Goal: Task Accomplishment & Management: Manage account settings

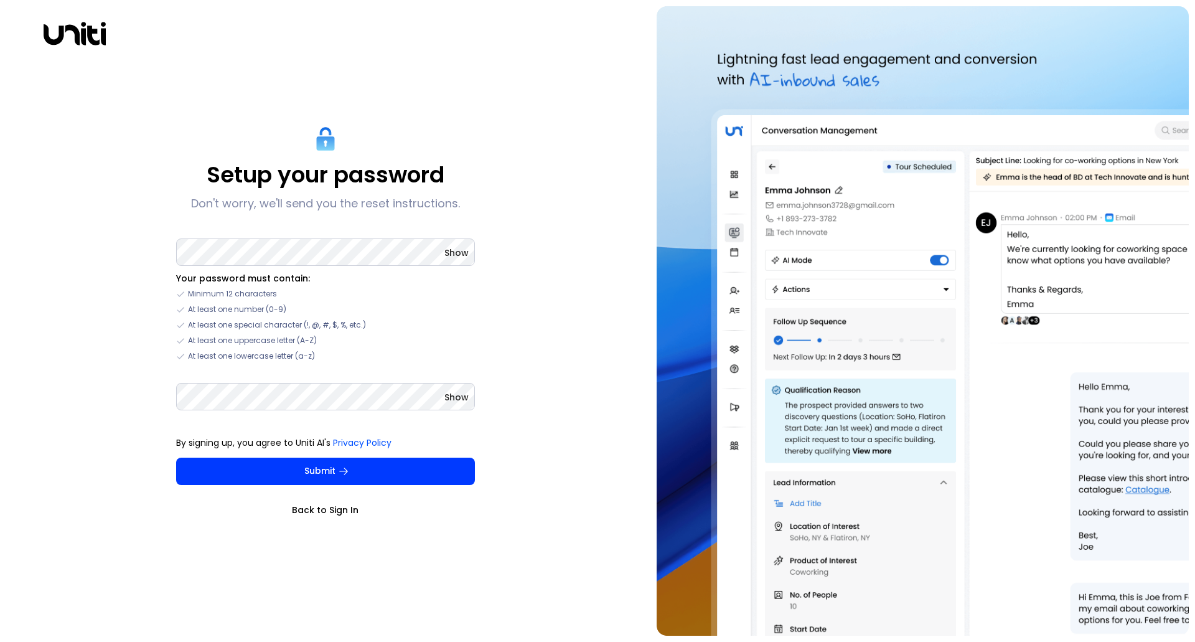
click at [314, 231] on div "Setup your password Don't worry, we'll send you the reset instructions. Show Yo…" at bounding box center [325, 321] width 299 height 390
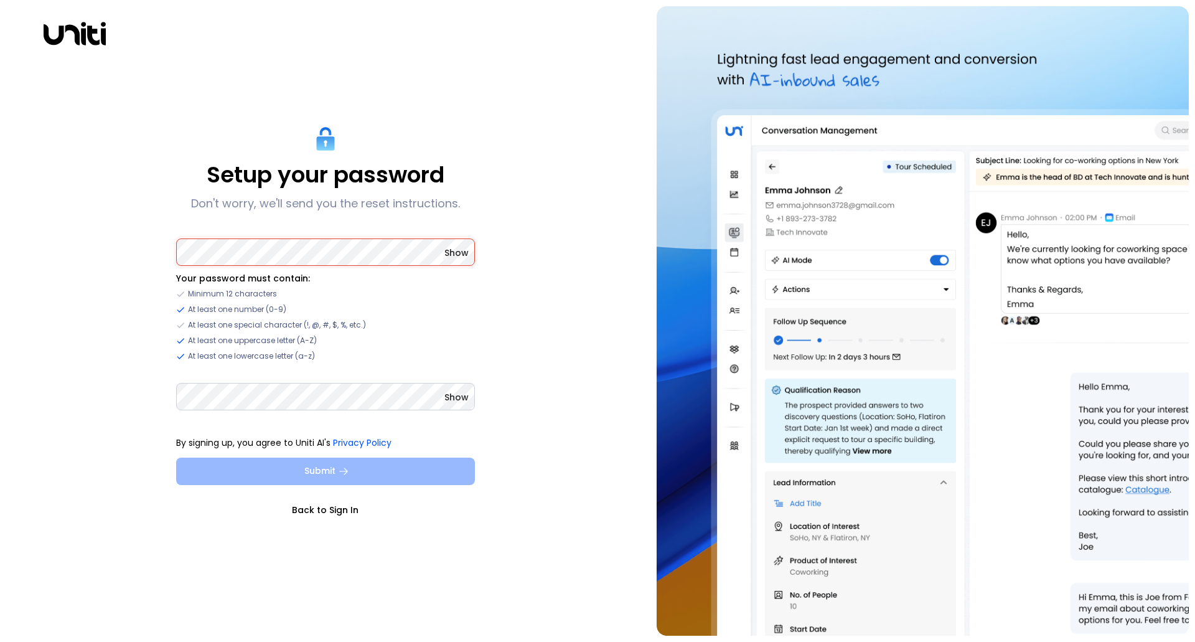
click at [352, 463] on button "Submit" at bounding box center [325, 471] width 299 height 27
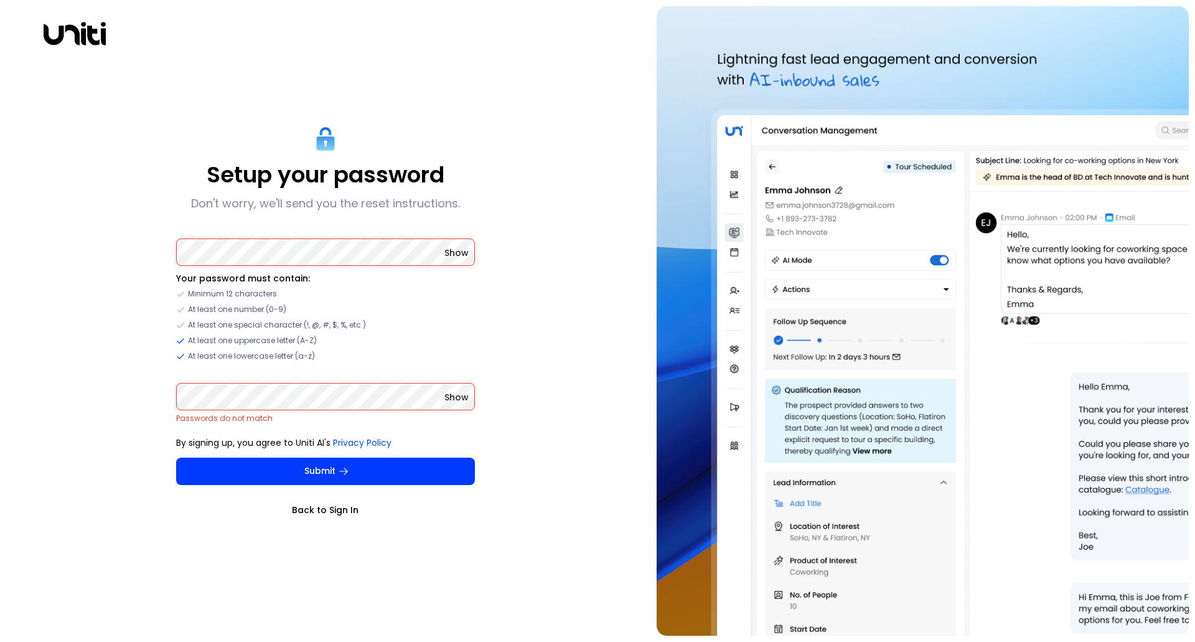
click at [450, 253] on span "Show" at bounding box center [456, 253] width 24 height 12
click at [464, 396] on span "Show" at bounding box center [456, 397] width 24 height 12
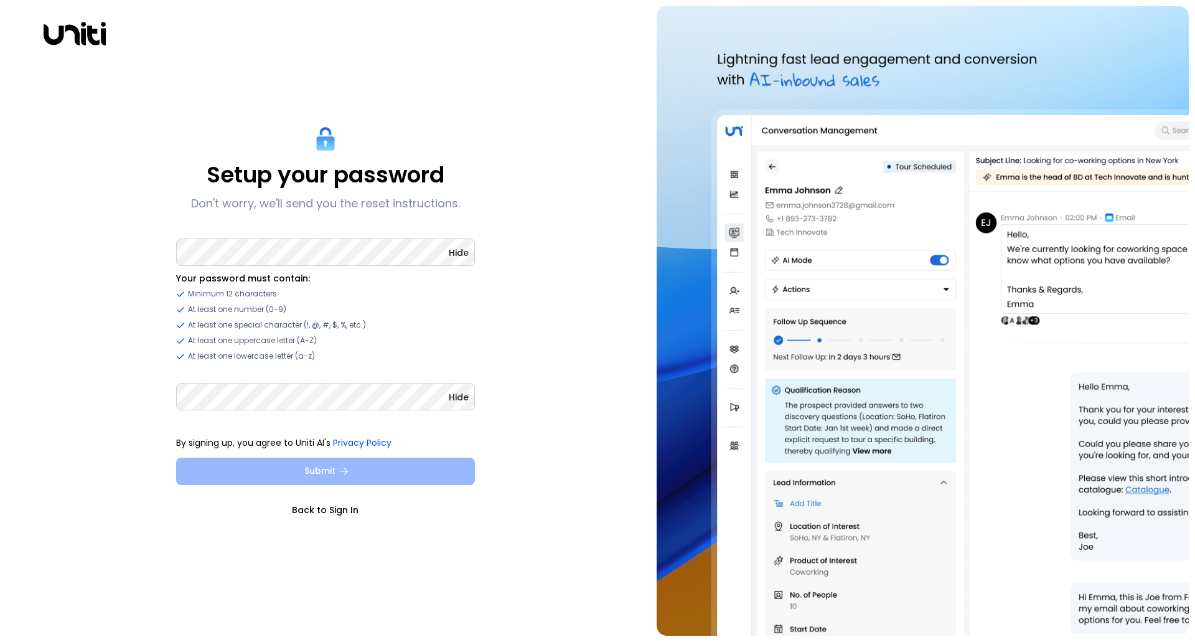
click at [294, 469] on button "Submit" at bounding box center [325, 471] width 299 height 27
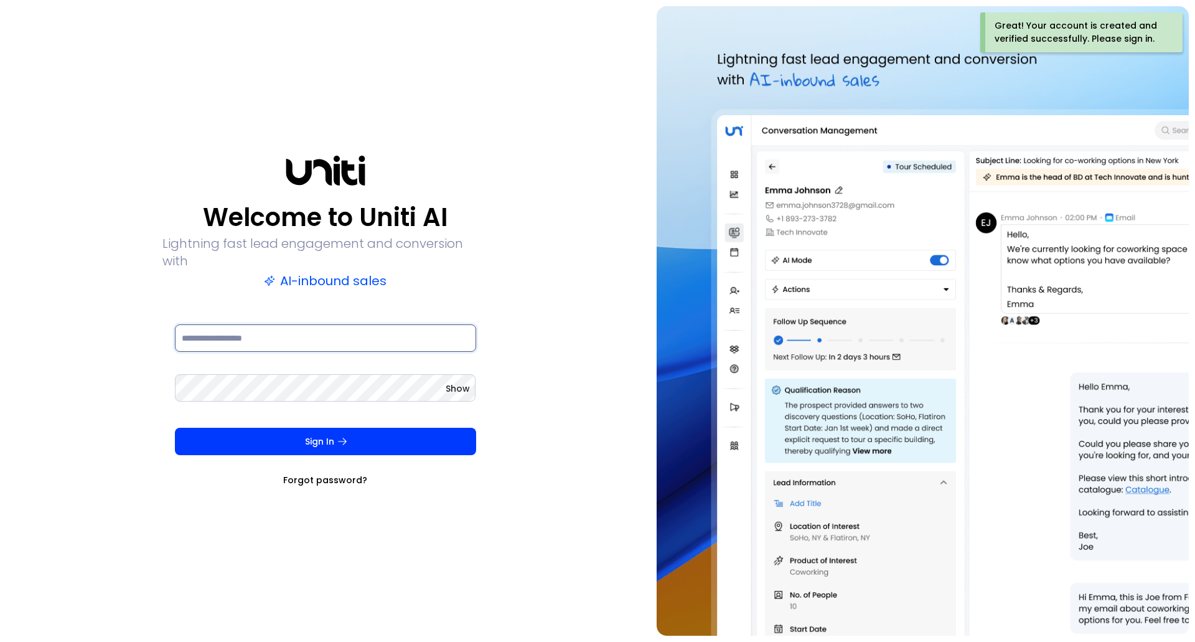
click at [389, 334] on input at bounding box center [325, 337] width 301 height 27
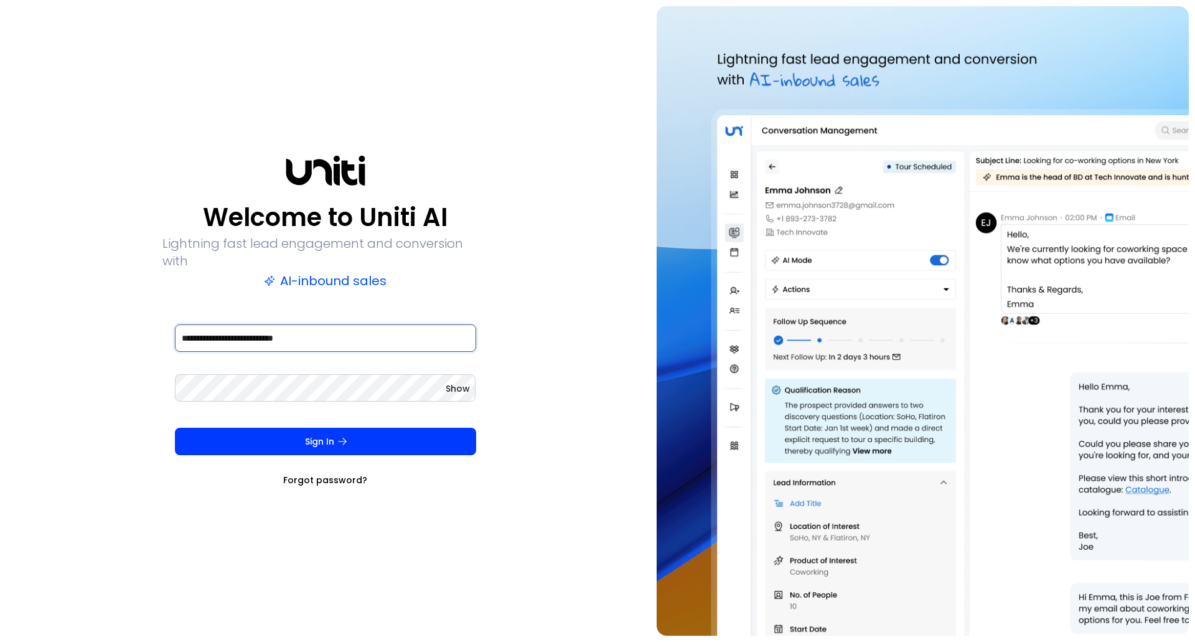
type input "**********"
click at [175, 428] on button "Sign In" at bounding box center [325, 441] width 301 height 27
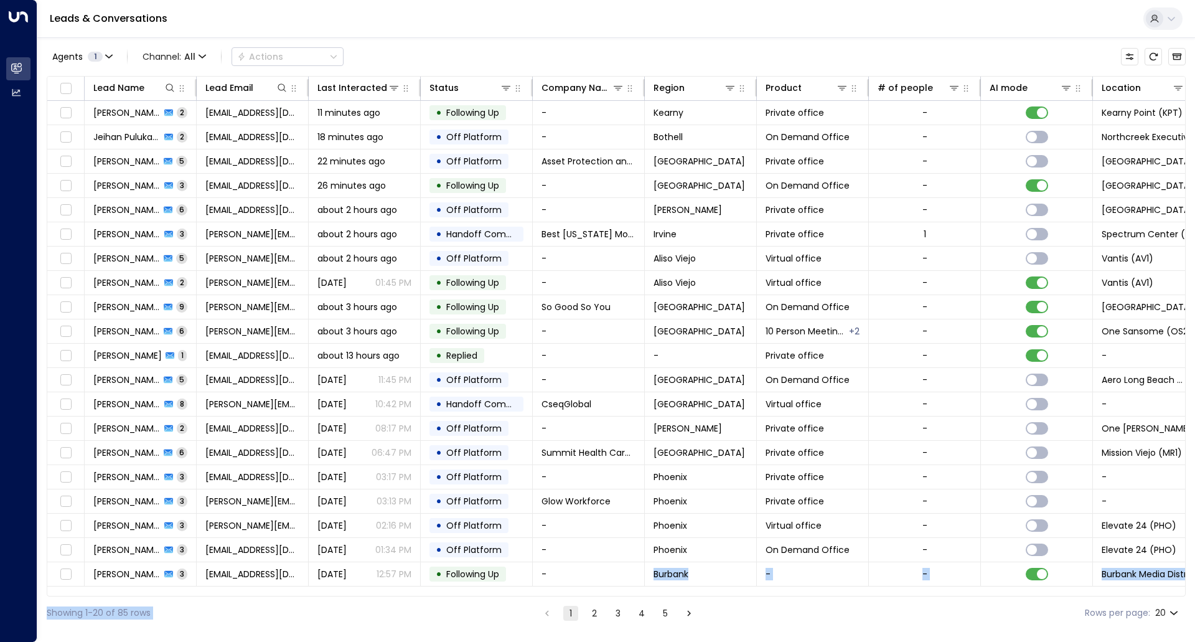
drag, startPoint x: 504, startPoint y: 598, endPoint x: 626, endPoint y: 590, distance: 122.3
click at [626, 590] on div "Agents 1 Channel: All Actions Lead Name Lead Email Last Interacted Status Compa…" at bounding box center [616, 333] width 1139 height 592
